Goal: Task Accomplishment & Management: Use online tool/utility

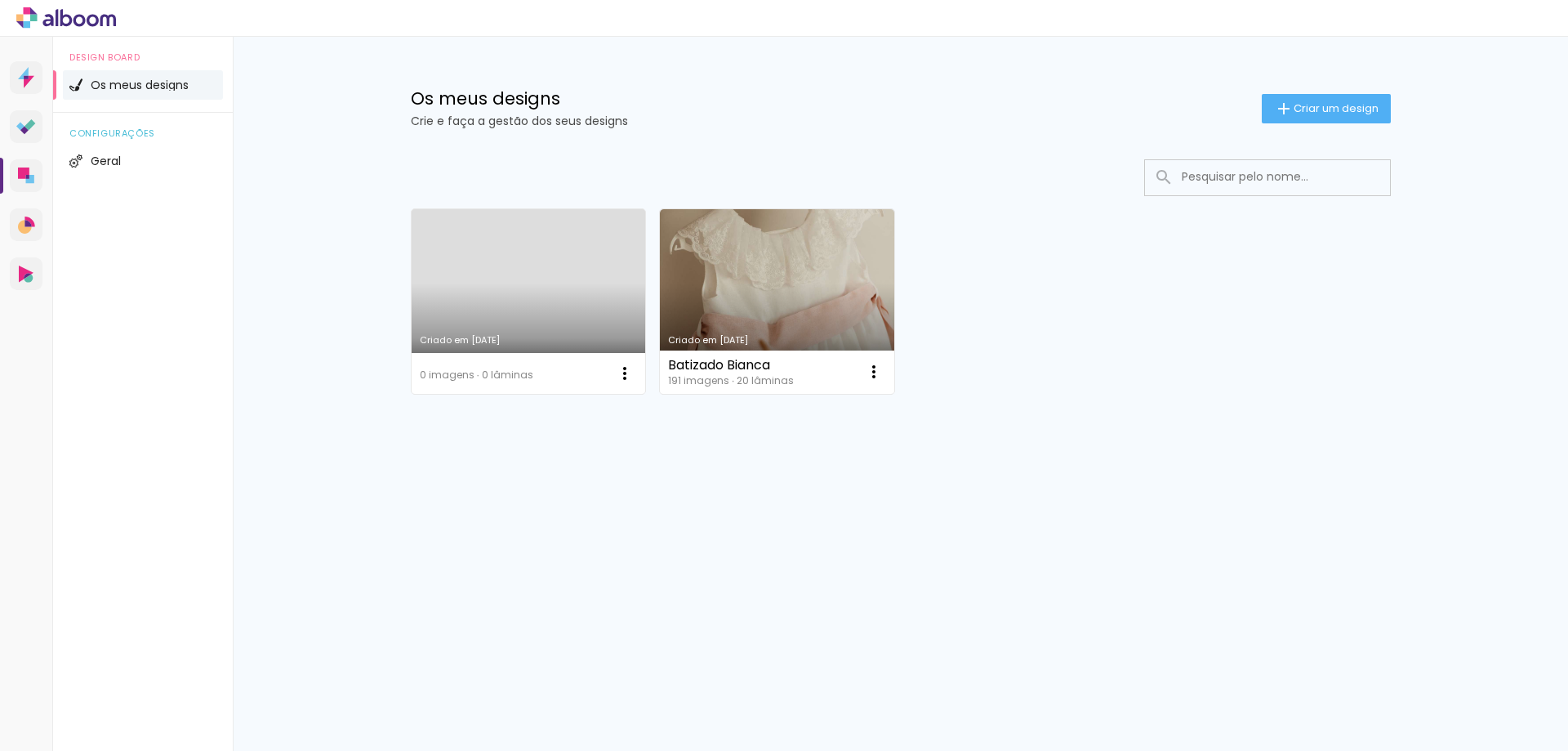
click at [759, 270] on link "Criado em [DATE]" at bounding box center [776, 301] width 234 height 184
